Goal: Information Seeking & Learning: Learn about a topic

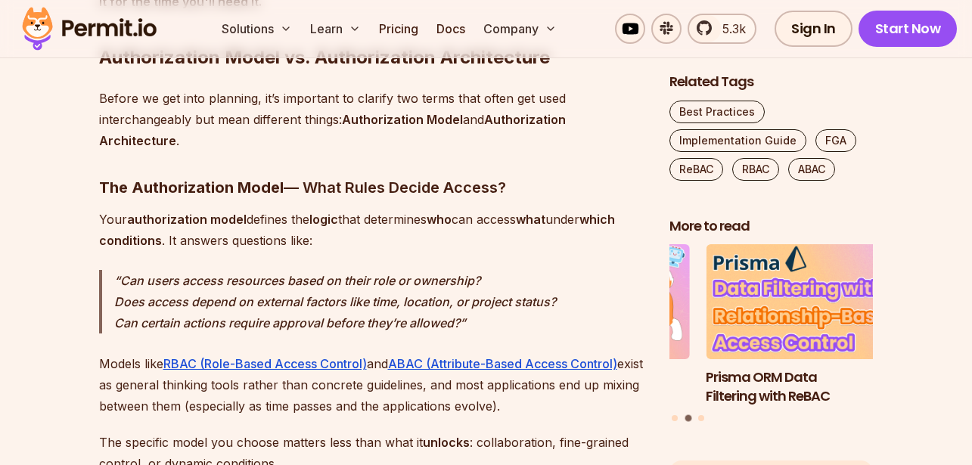
scroll to position [1690, 0]
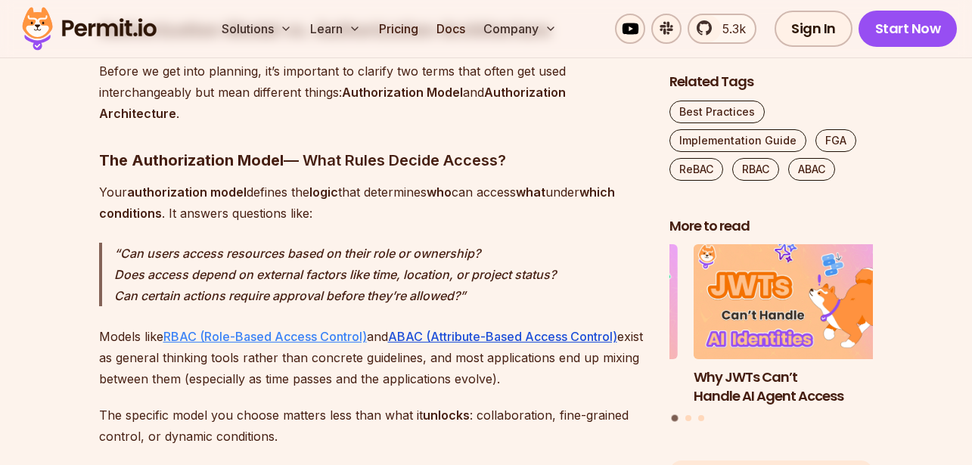
click at [295, 333] on link "RBAC (Role-Based Access Control)" at bounding box center [265, 336] width 204 height 15
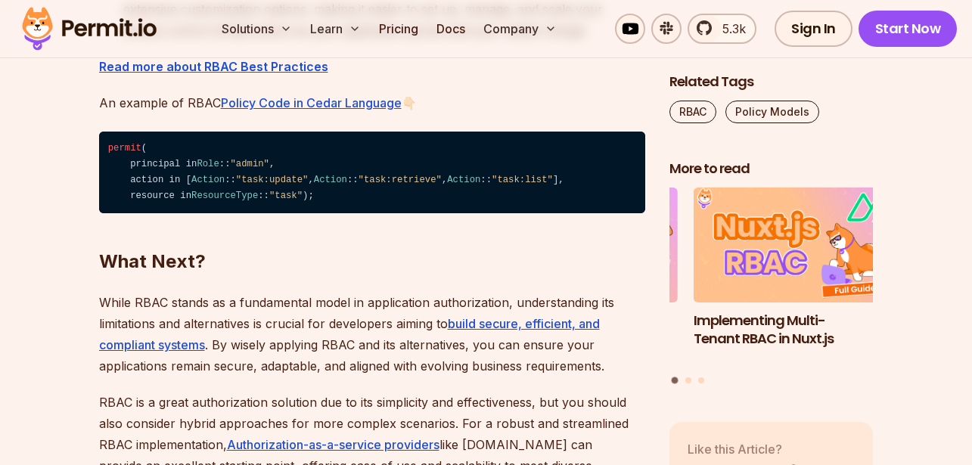
scroll to position [5233, 0]
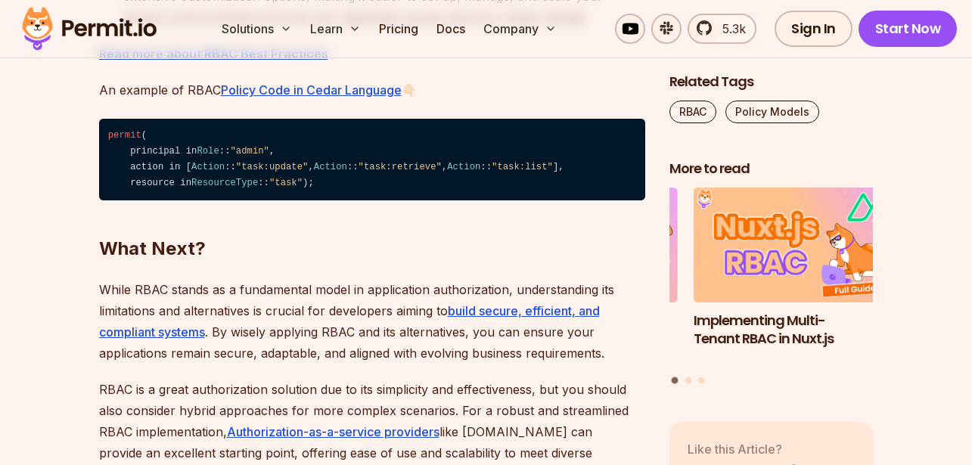
drag, startPoint x: 980, startPoint y: 142, endPoint x: 966, endPoint y: 331, distance: 190.5
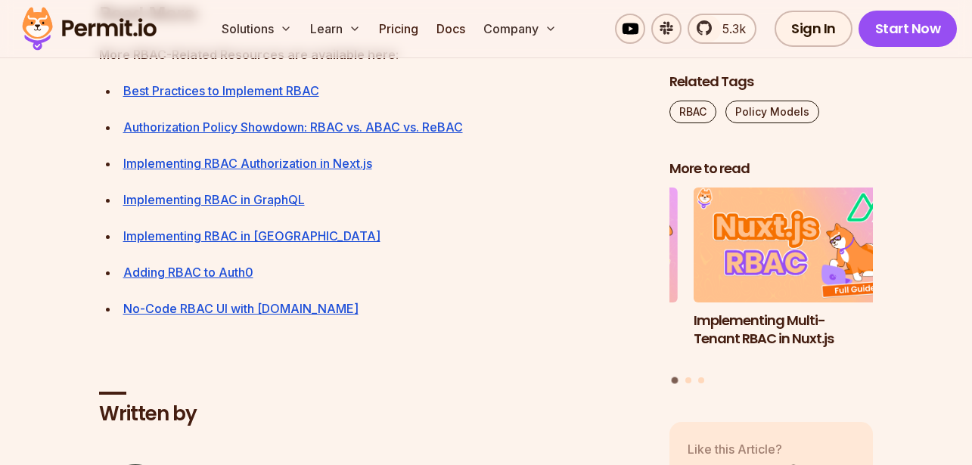
scroll to position [5817, 0]
